Goal: Task Accomplishment & Management: Use online tool/utility

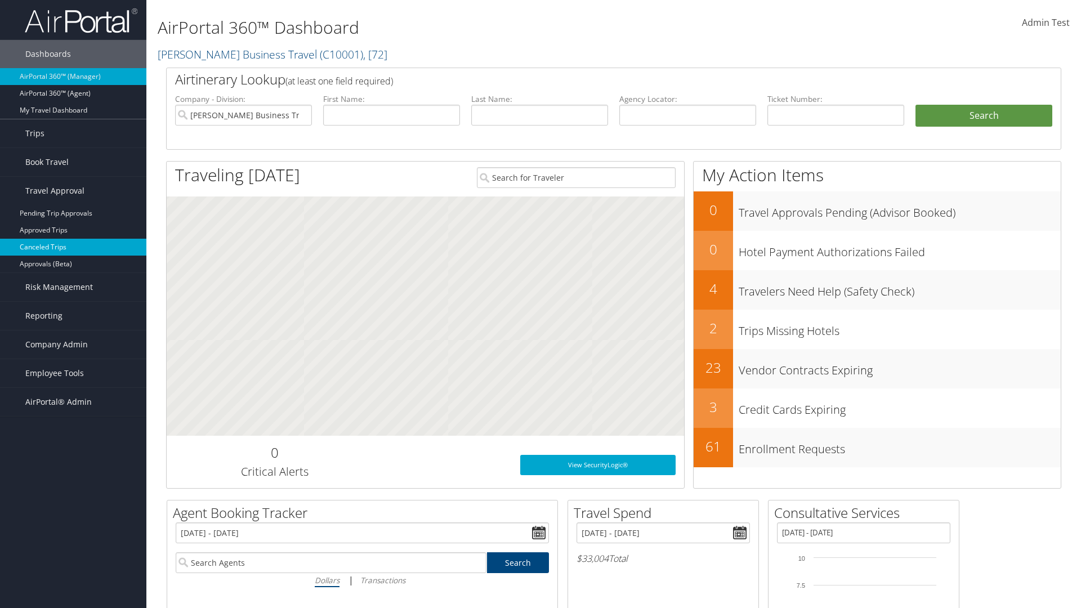
click at [73, 247] on link "Canceled Trips" at bounding box center [73, 247] width 146 height 17
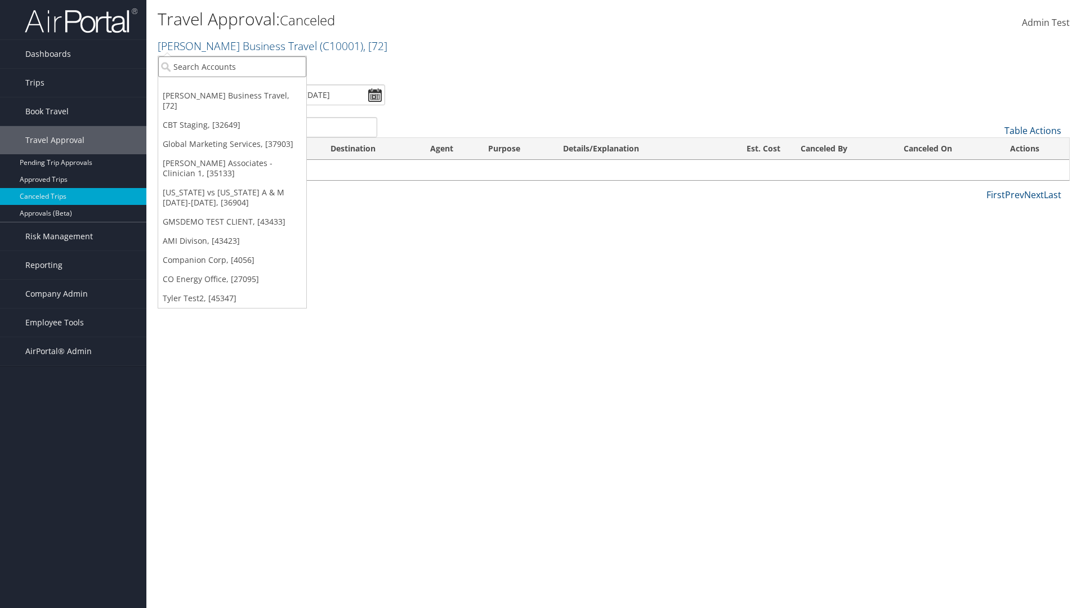
click at [232, 66] on input "search" at bounding box center [232, 66] width 148 height 21
type input "GLOBAL MARKETING SERVICES"
click at [243, 87] on div "Global Marketing Services (301946), [37903]" at bounding box center [242, 87] width 181 height 10
